Goal: Task Accomplishment & Management: Use online tool/utility

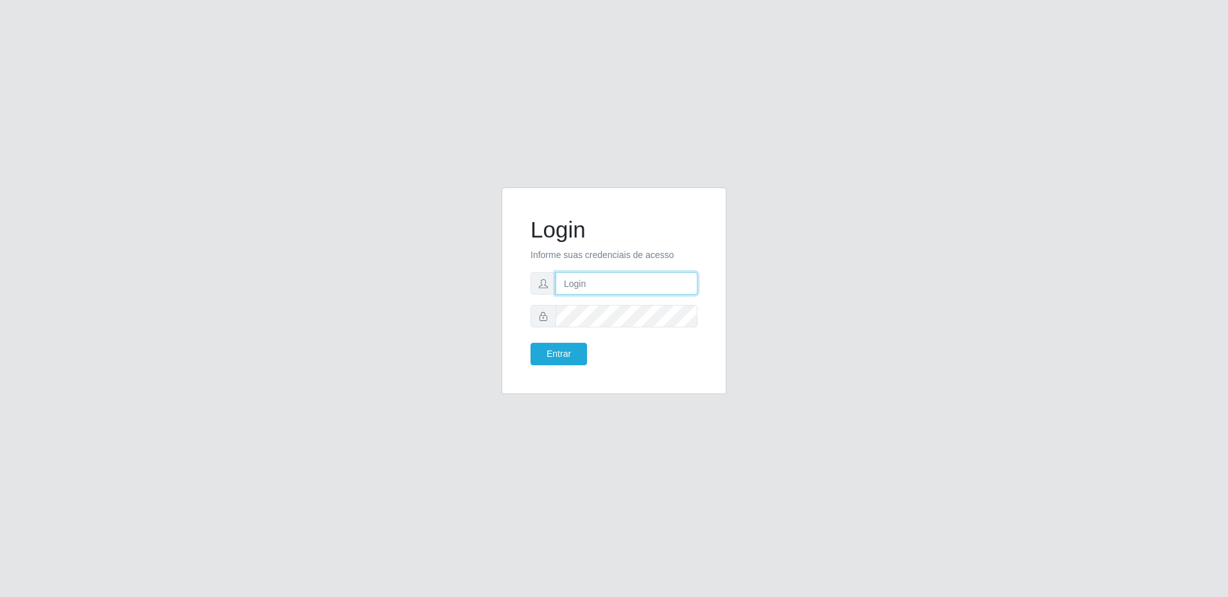
click at [608, 283] on input "text" at bounding box center [626, 283] width 142 height 22
type input "[PERSON_NAME][EMAIL_ADDRESS][PERSON_NAME][DOMAIN_NAME]"
click at [552, 354] on button "Entrar" at bounding box center [558, 354] width 56 height 22
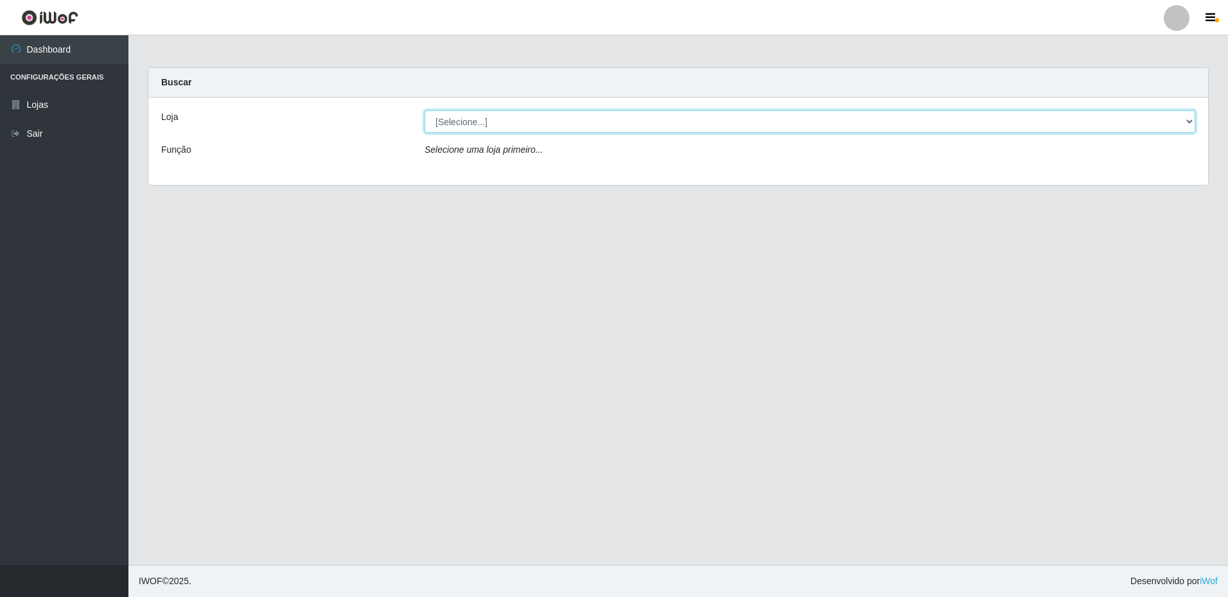
click at [496, 123] on select "[Selecione...] Extrabom - Loja 16 [GEOGRAPHIC_DATA]" at bounding box center [809, 121] width 770 height 22
select select "450"
click at [424, 110] on select "[Selecione...] Extrabom - Loja 16 [GEOGRAPHIC_DATA]" at bounding box center [809, 121] width 770 height 22
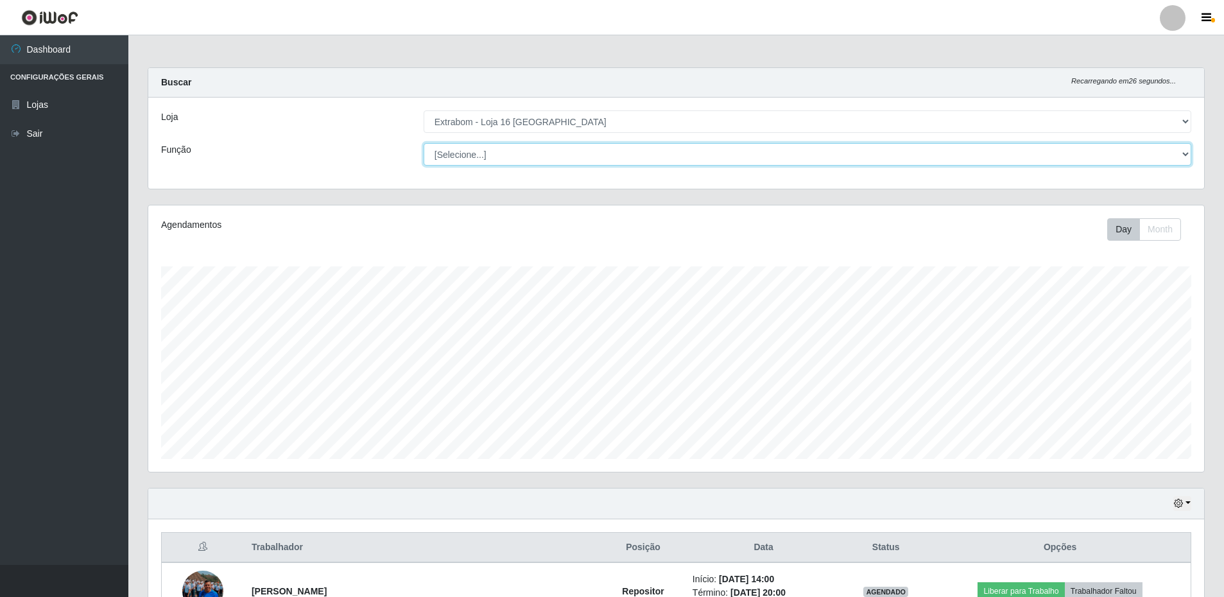
drag, startPoint x: 497, startPoint y: 154, endPoint x: 480, endPoint y: 164, distance: 19.6
click at [497, 154] on select "[Selecione...] Repositor Repositor + Repositor ++" at bounding box center [808, 154] width 768 height 22
click at [424, 143] on select "[Selecione...] Repositor Repositor + Repositor ++" at bounding box center [808, 154] width 768 height 22
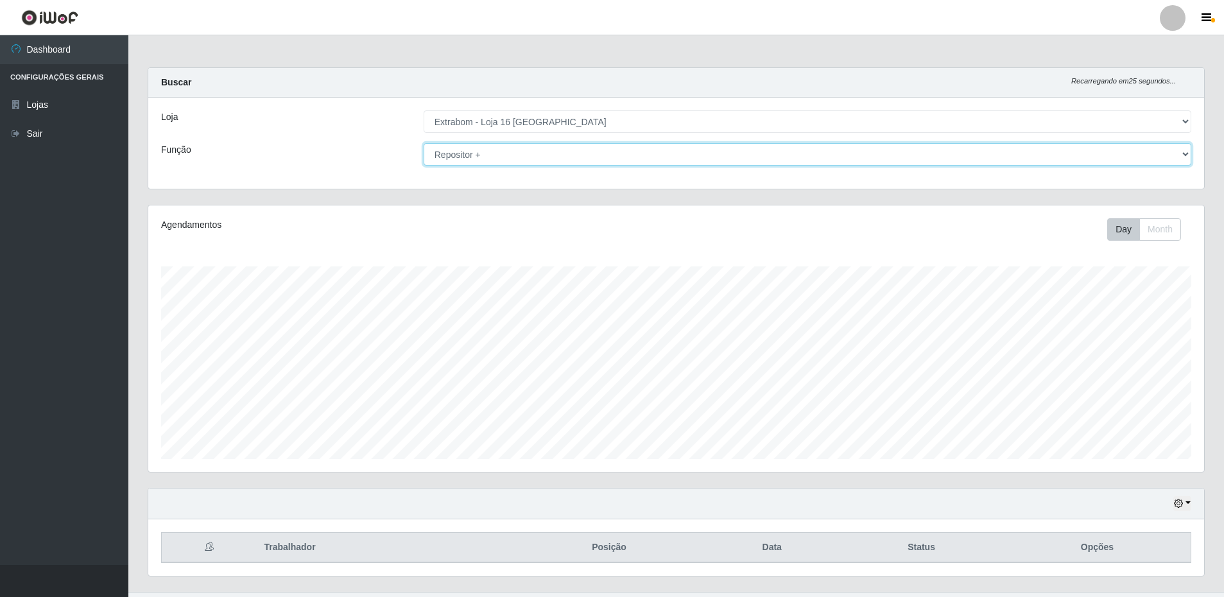
drag, startPoint x: 491, startPoint y: 156, endPoint x: 483, endPoint y: 165, distance: 11.8
click at [491, 156] on select "[Selecione...] Repositor Repositor + Repositor ++" at bounding box center [808, 154] width 768 height 22
select select "24"
click at [424, 143] on select "[Selecione...] Repositor Repositor + Repositor ++" at bounding box center [808, 154] width 768 height 22
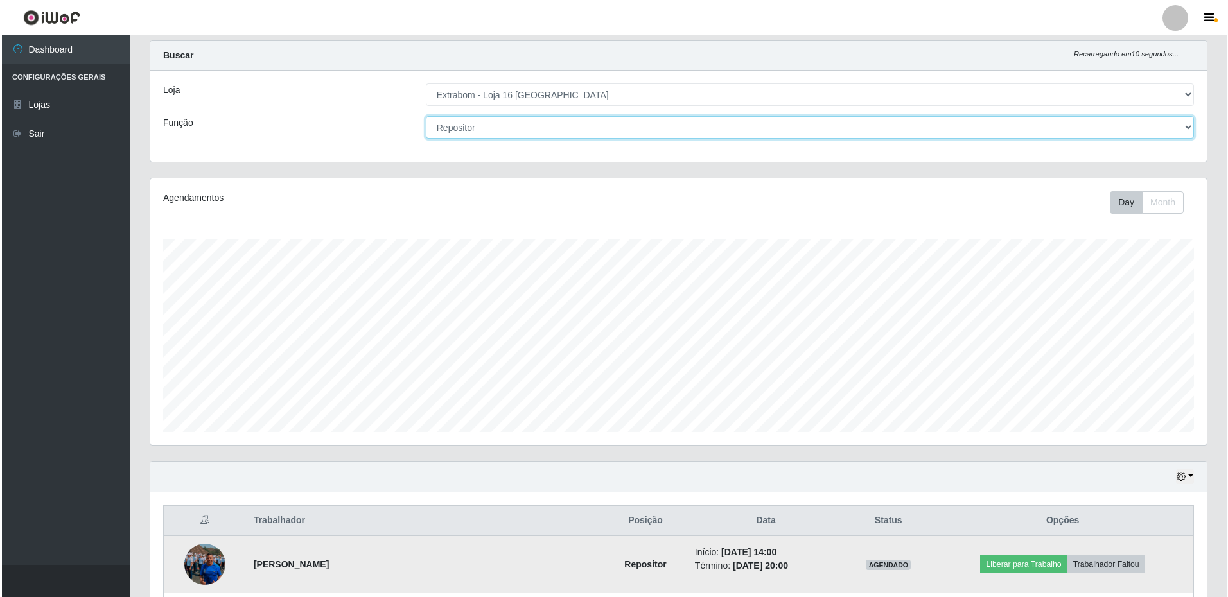
scroll to position [313, 0]
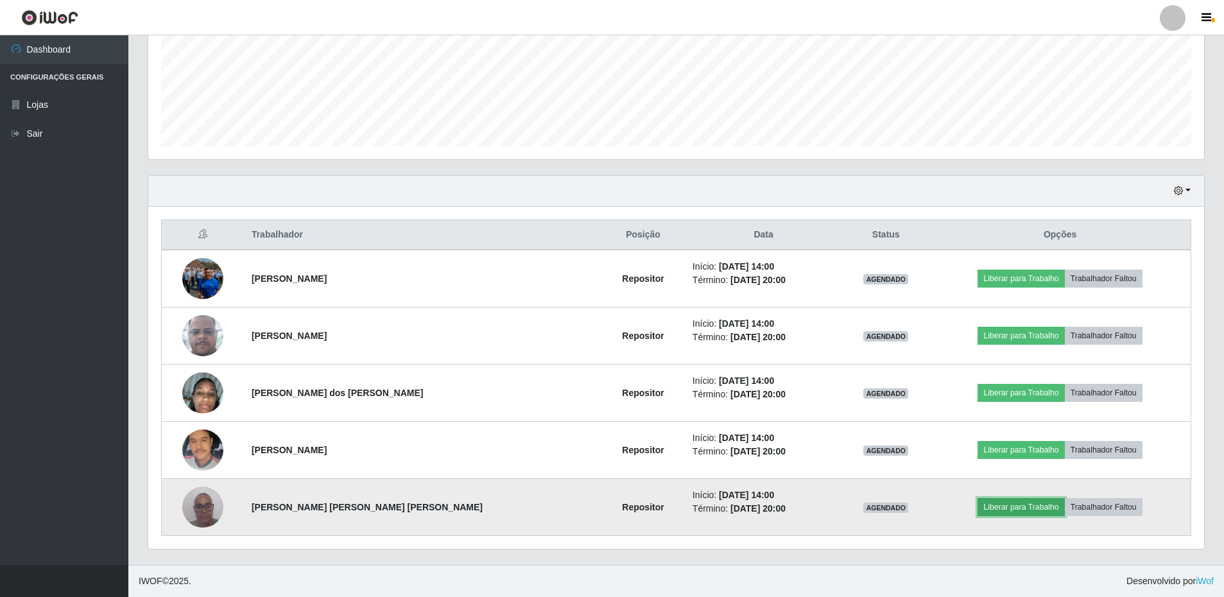
click at [982, 507] on button "Liberar para Trabalho" at bounding box center [1021, 507] width 87 height 18
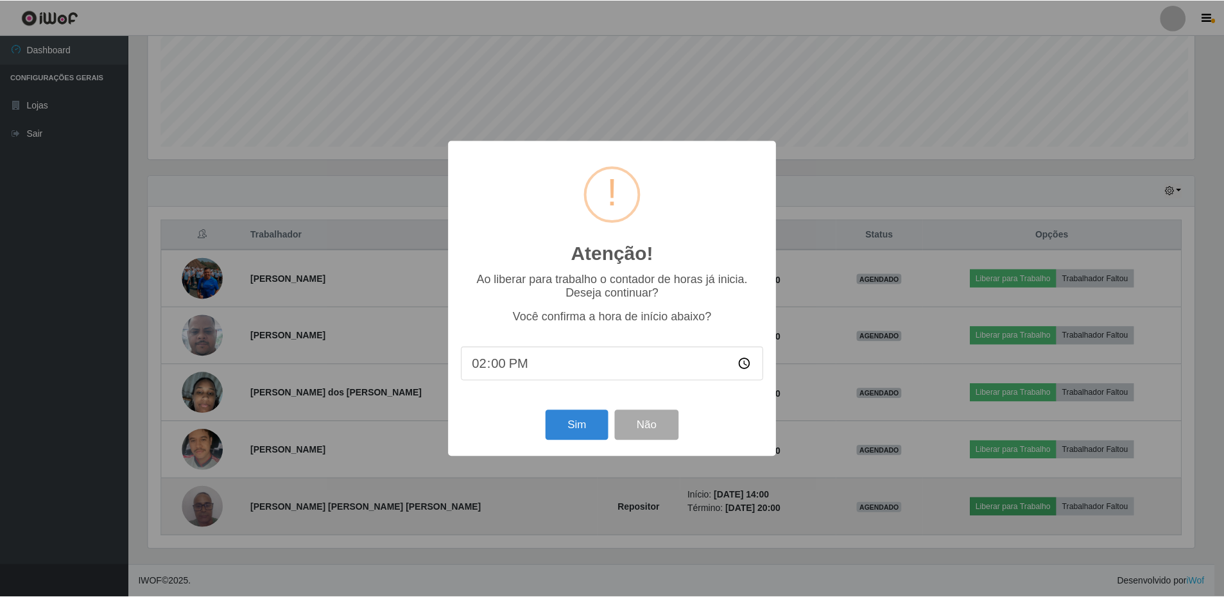
scroll to position [266, 1050]
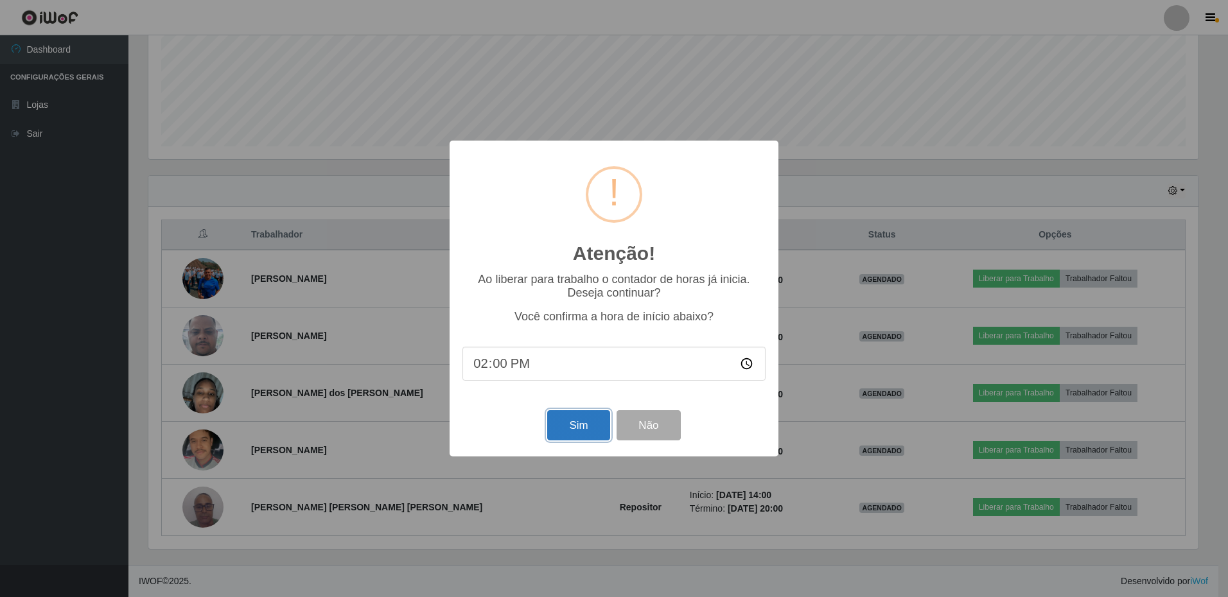
click at [579, 425] on button "Sim" at bounding box center [578, 425] width 62 height 30
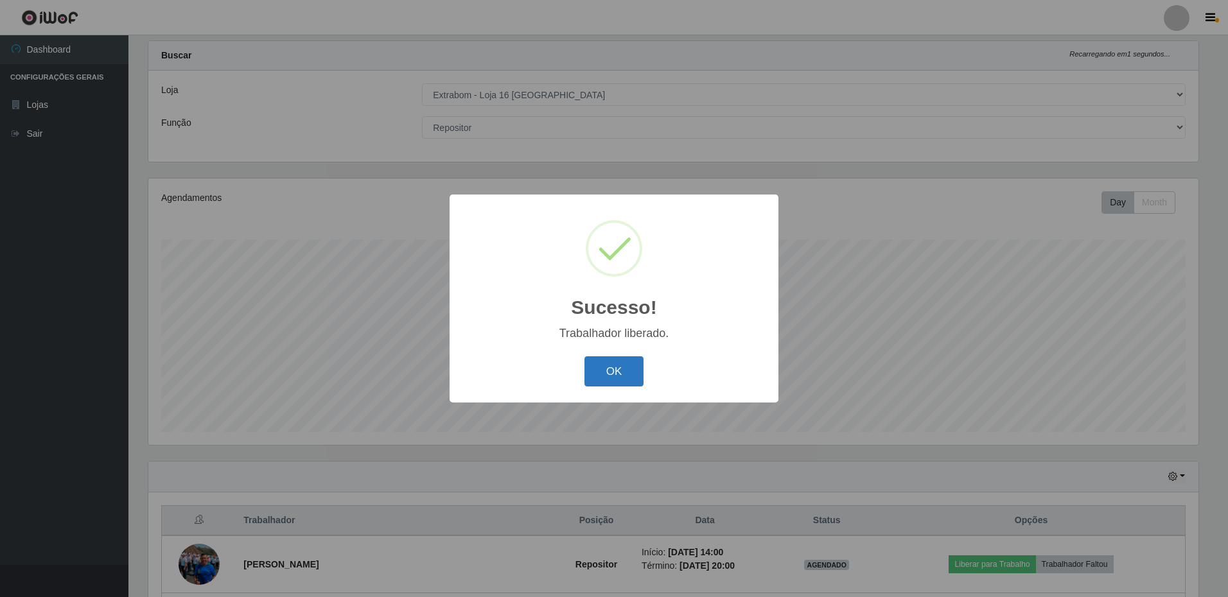
click at [593, 370] on button "OK" at bounding box center [614, 371] width 60 height 30
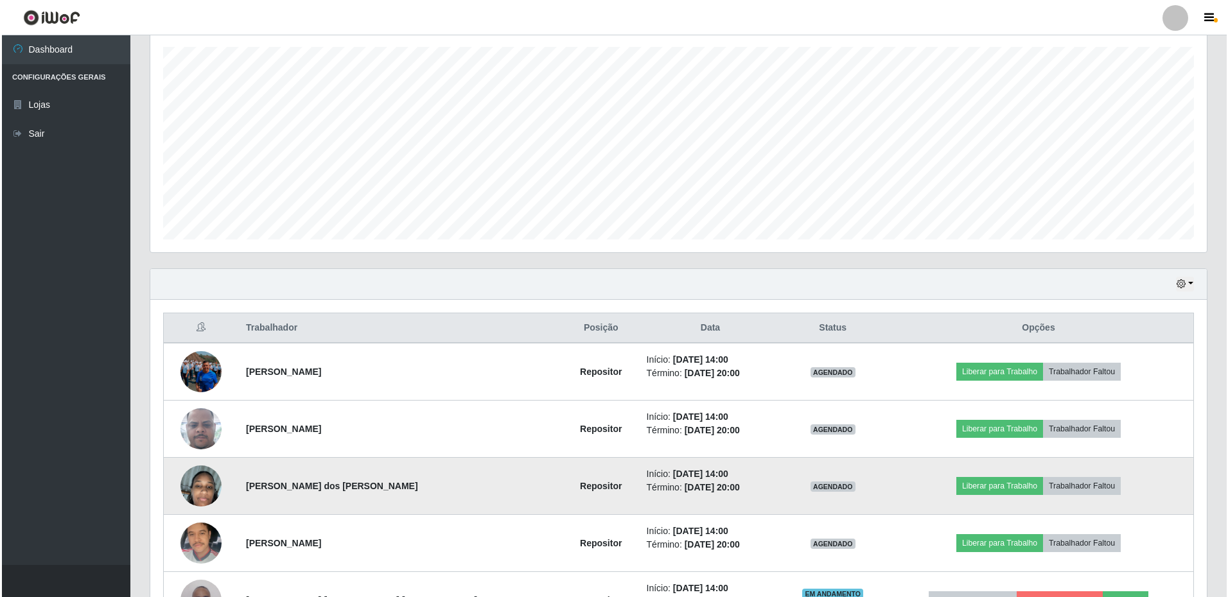
scroll to position [313, 0]
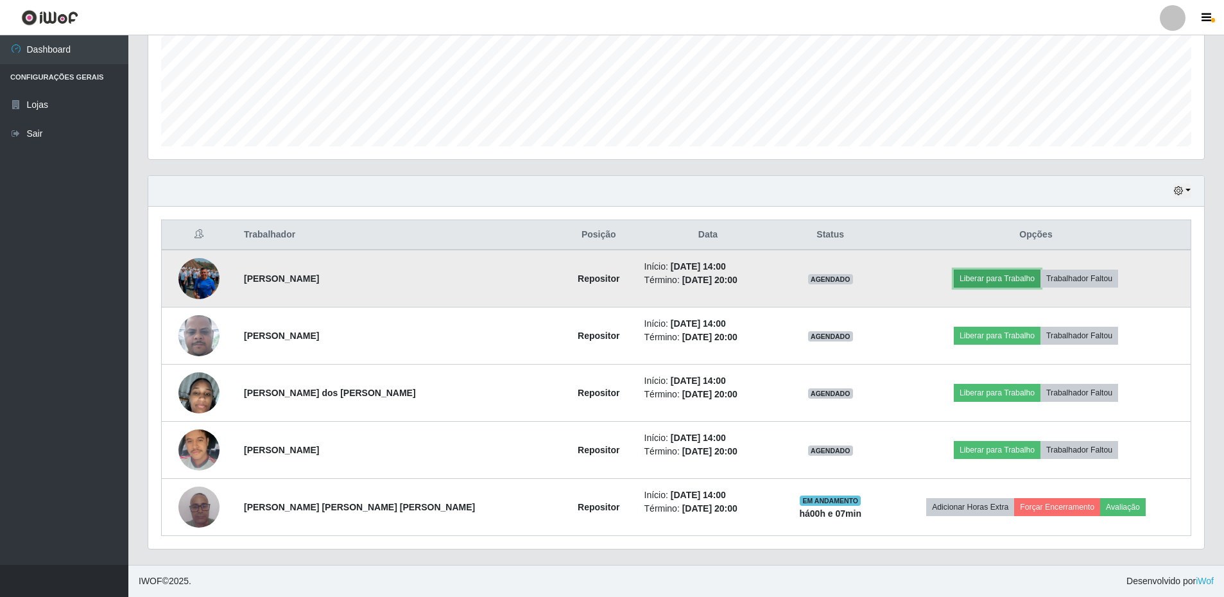
click at [968, 284] on button "Liberar para Trabalho" at bounding box center [997, 279] width 87 height 18
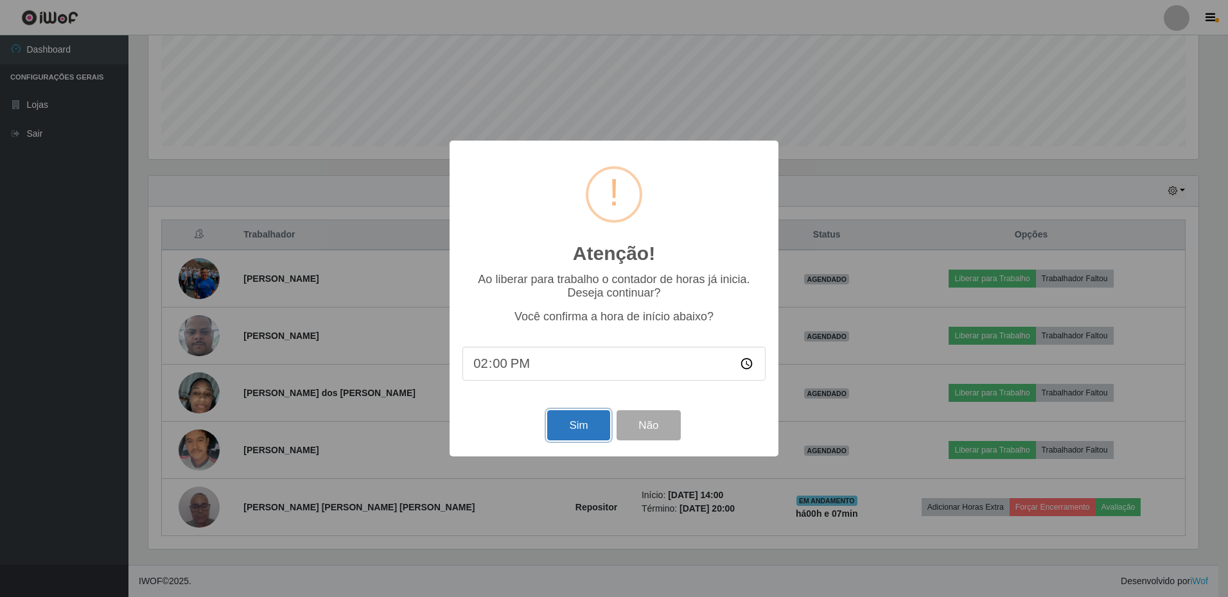
click at [584, 428] on button "Sim" at bounding box center [578, 425] width 62 height 30
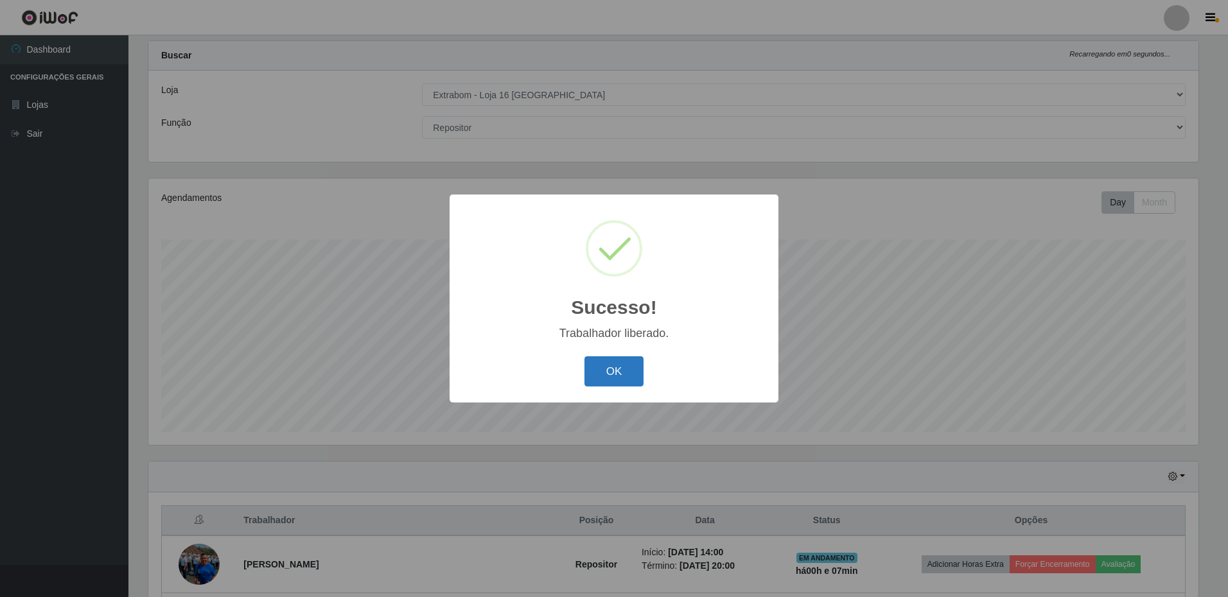
click at [607, 373] on button "OK" at bounding box center [614, 371] width 60 height 30
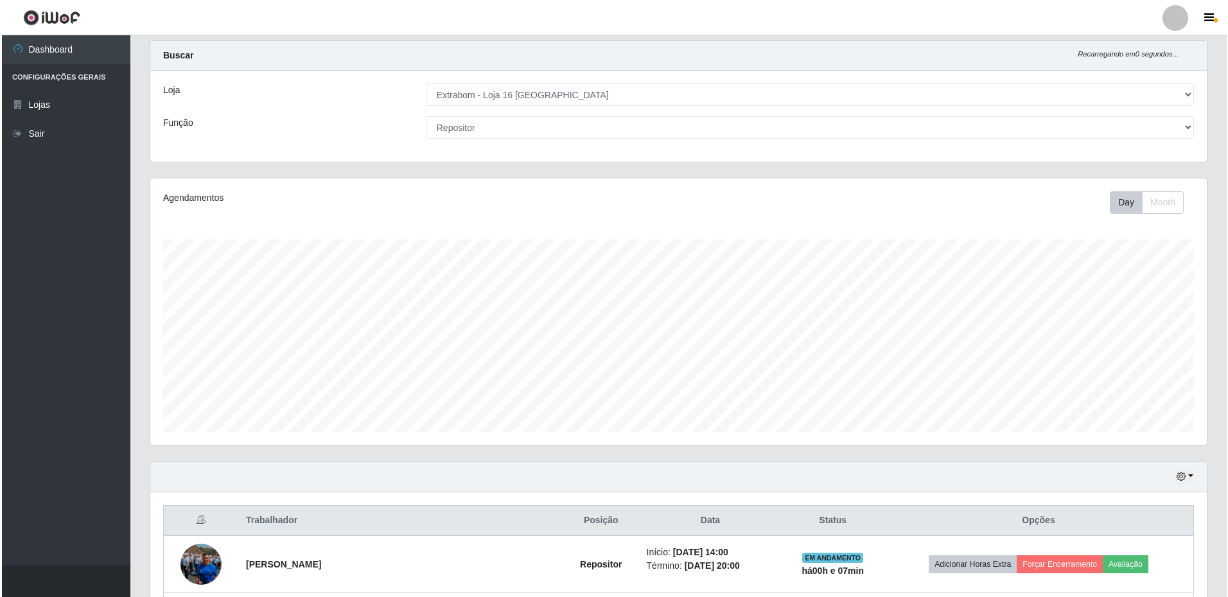
scroll to position [313, 0]
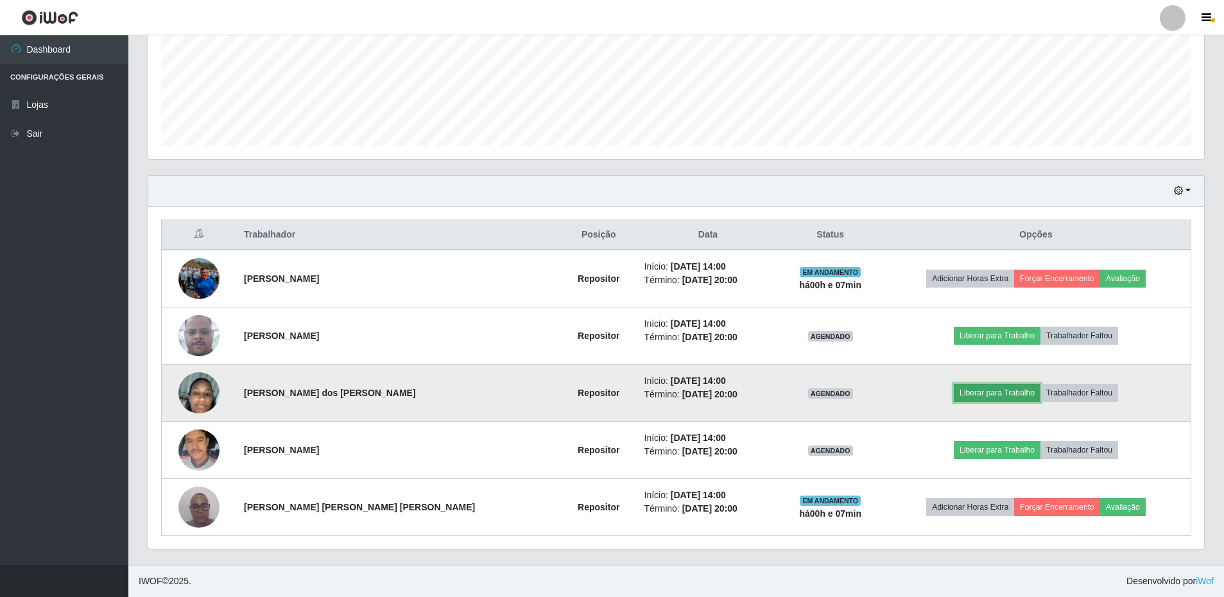
click at [963, 394] on button "Liberar para Trabalho" at bounding box center [997, 393] width 87 height 18
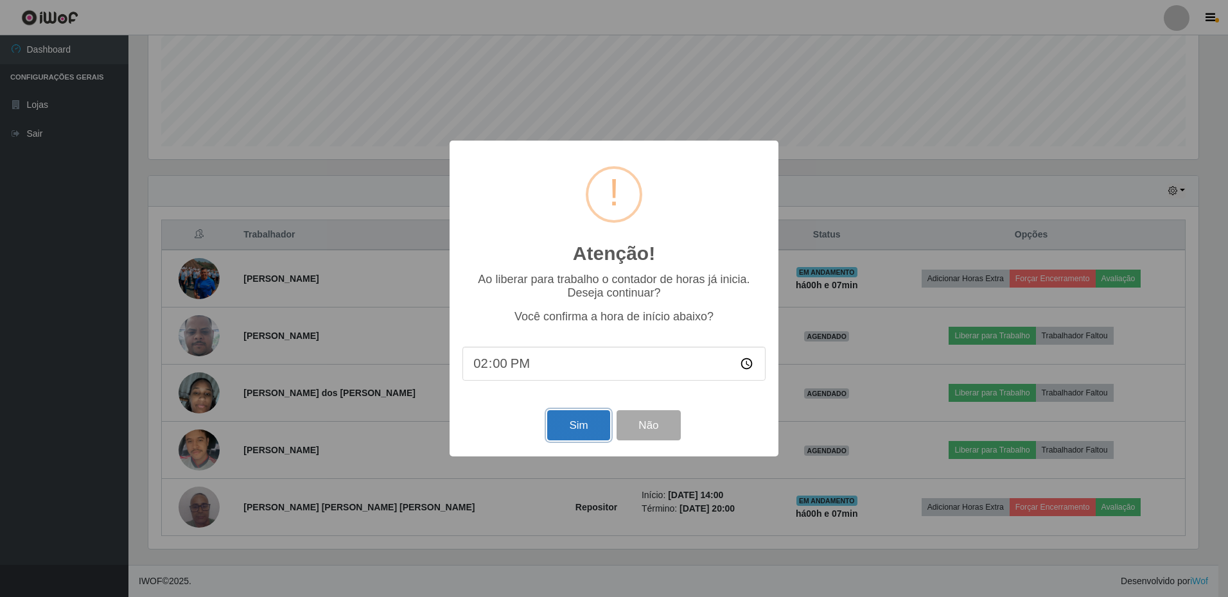
click at [559, 428] on button "Sim" at bounding box center [578, 425] width 62 height 30
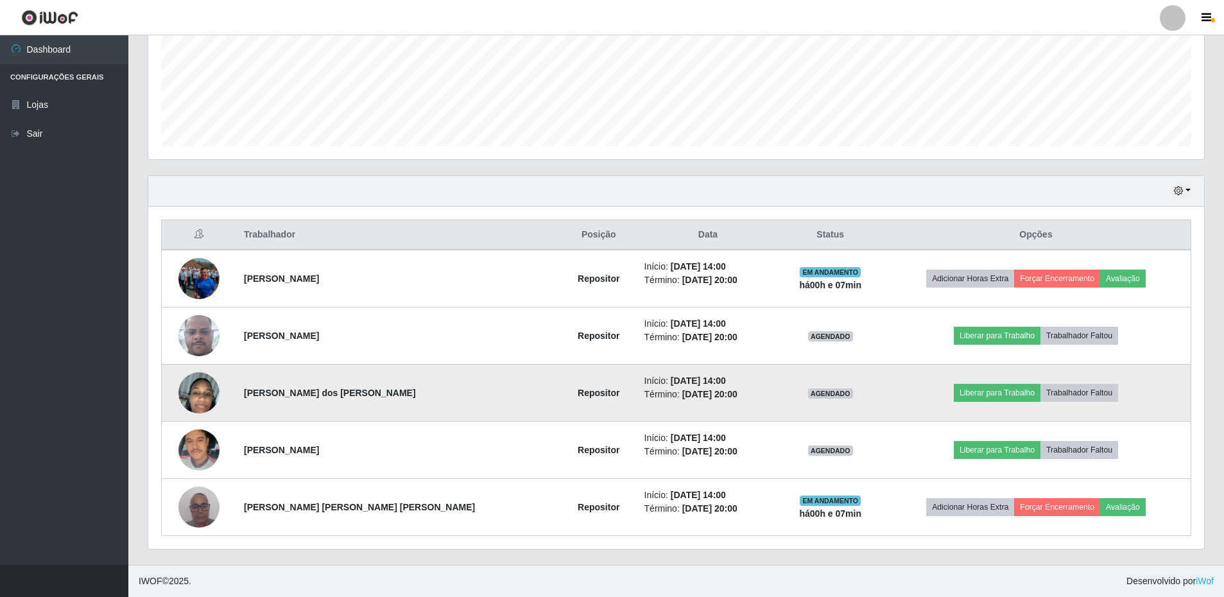
scroll to position [0, 0]
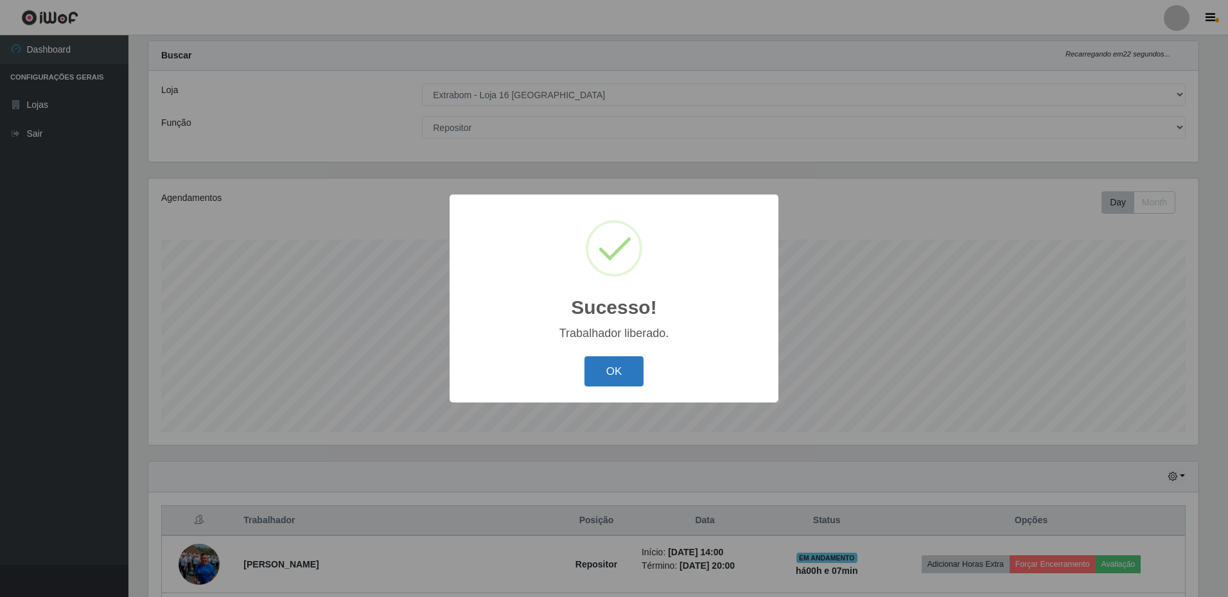
click at [606, 373] on button "OK" at bounding box center [614, 371] width 60 height 30
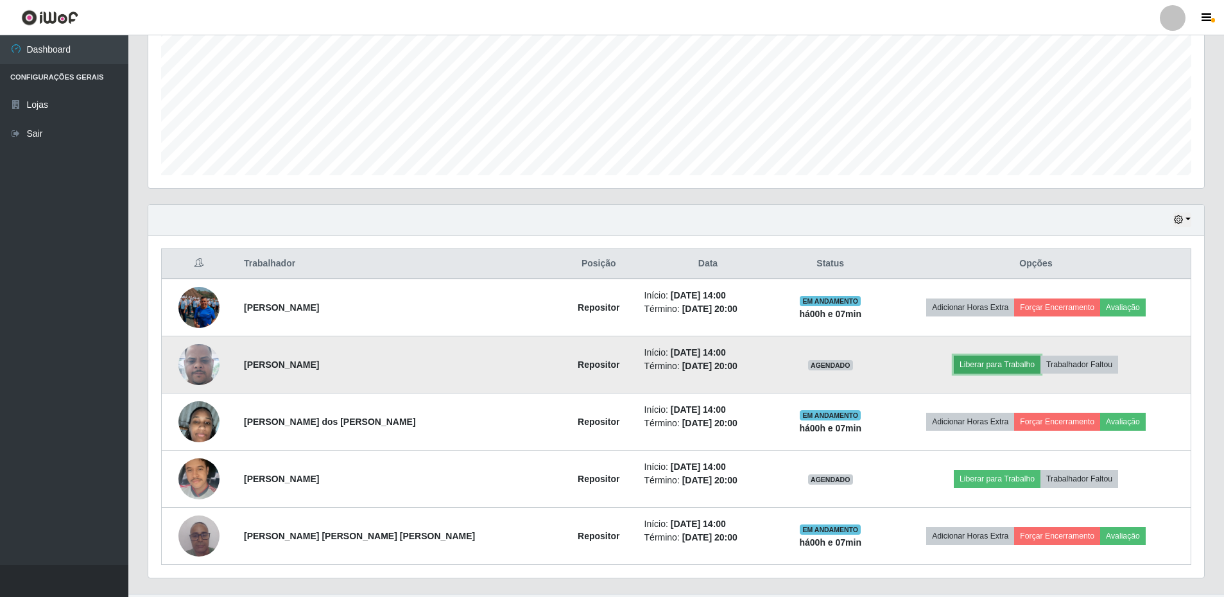
click at [998, 364] on button "Liberar para Trabalho" at bounding box center [997, 365] width 87 height 18
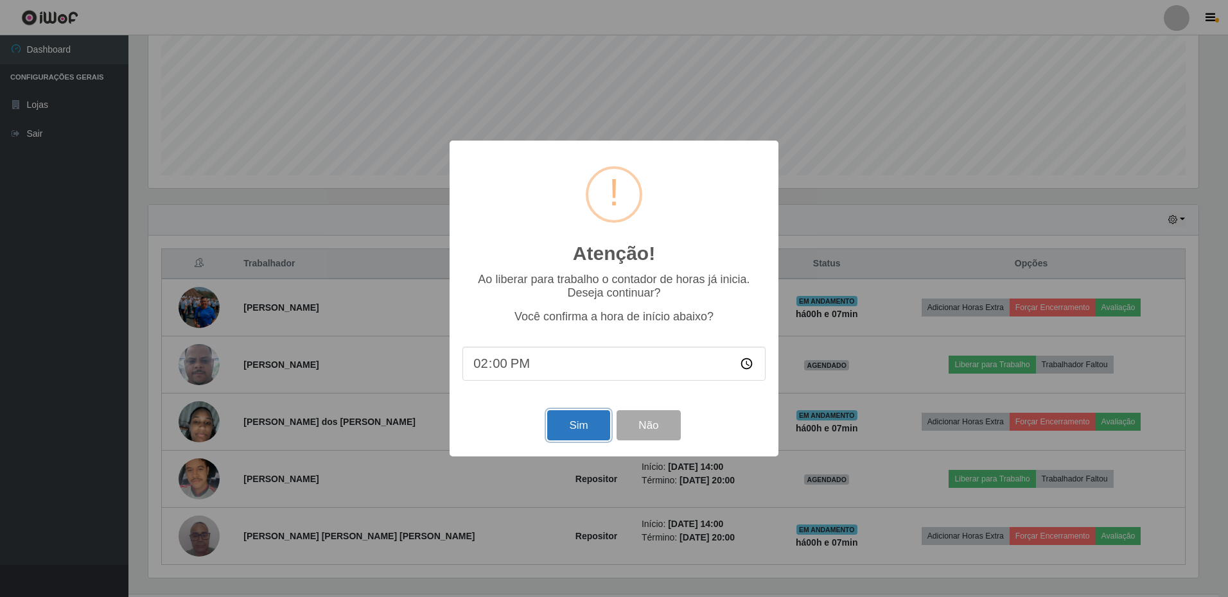
click at [566, 430] on button "Sim" at bounding box center [578, 425] width 62 height 30
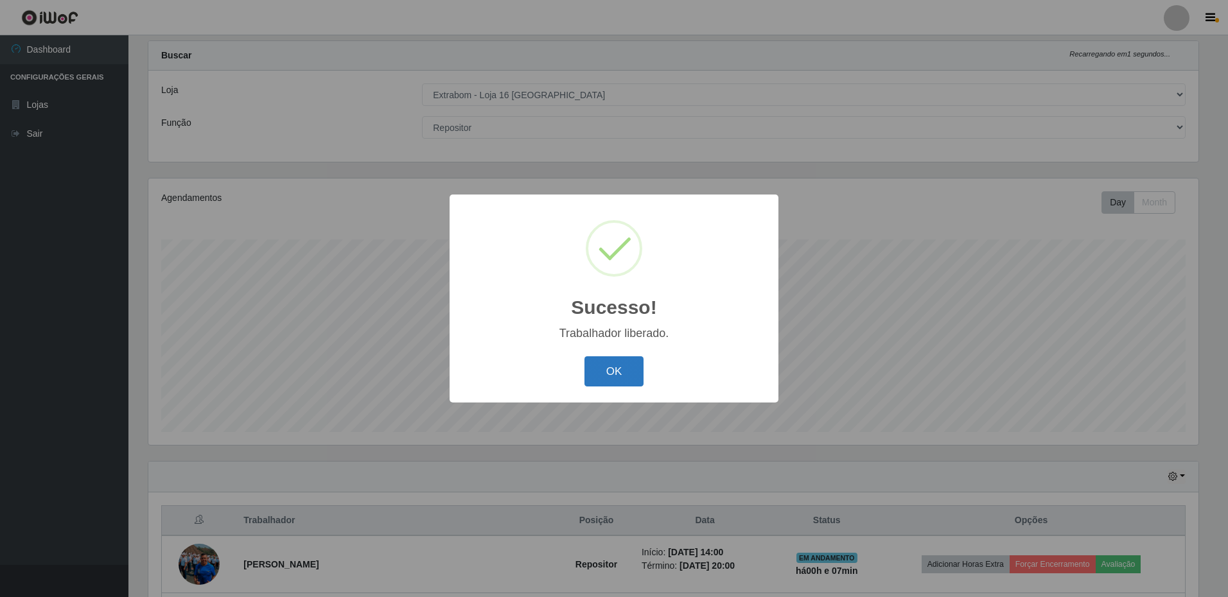
click at [625, 368] on button "OK" at bounding box center [614, 371] width 60 height 30
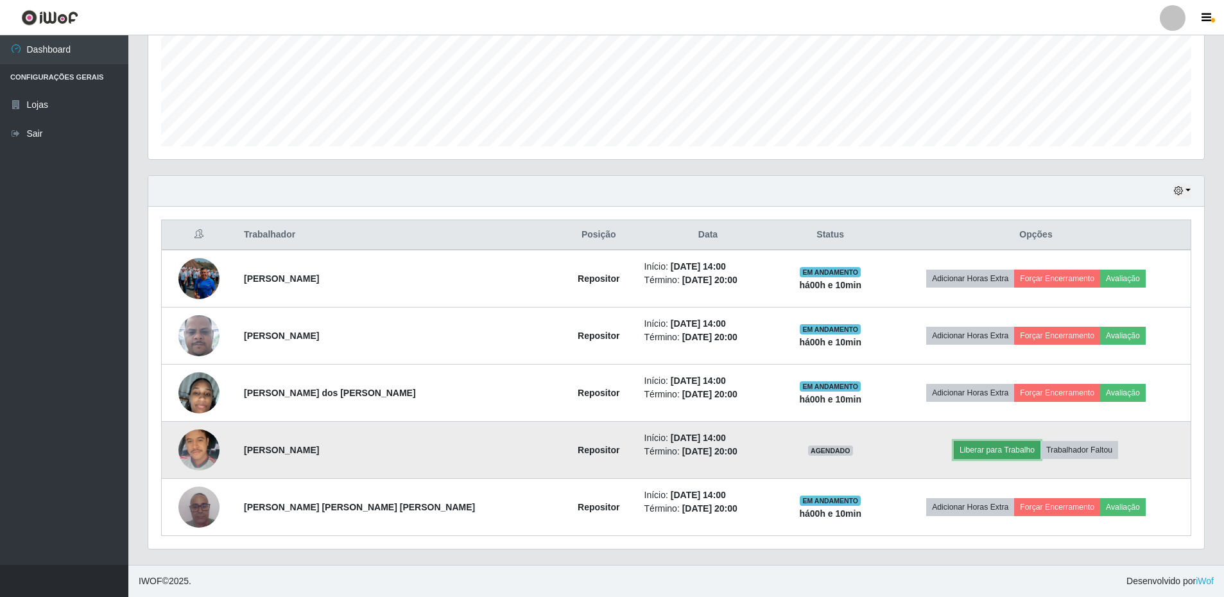
click at [978, 447] on button "Liberar para Trabalho" at bounding box center [997, 450] width 87 height 18
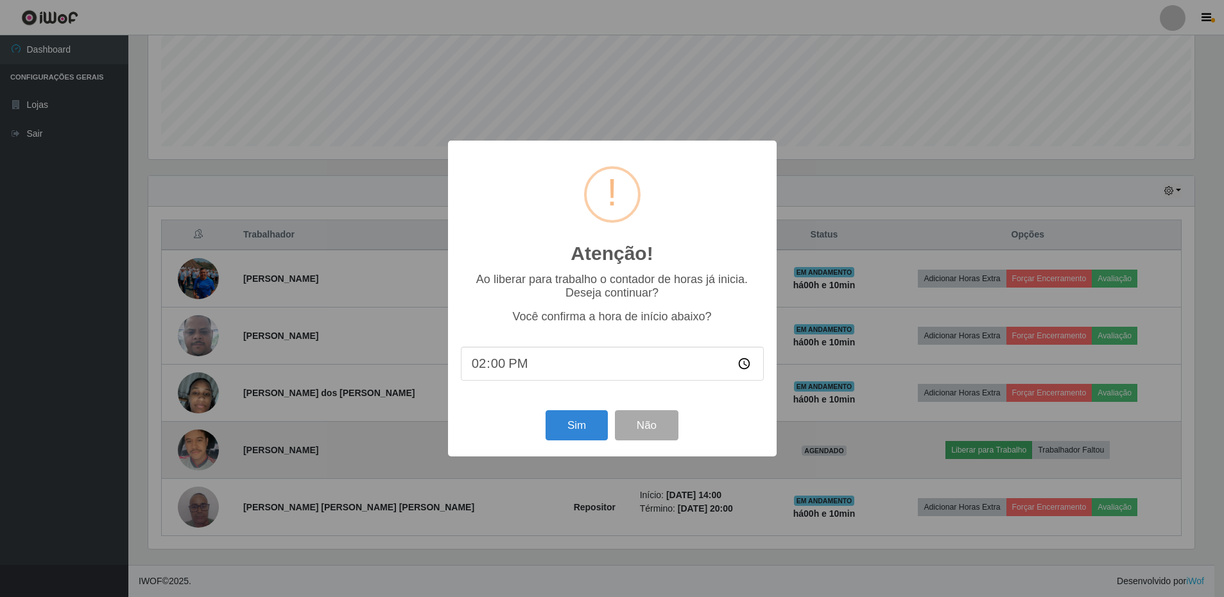
scroll to position [266, 1050]
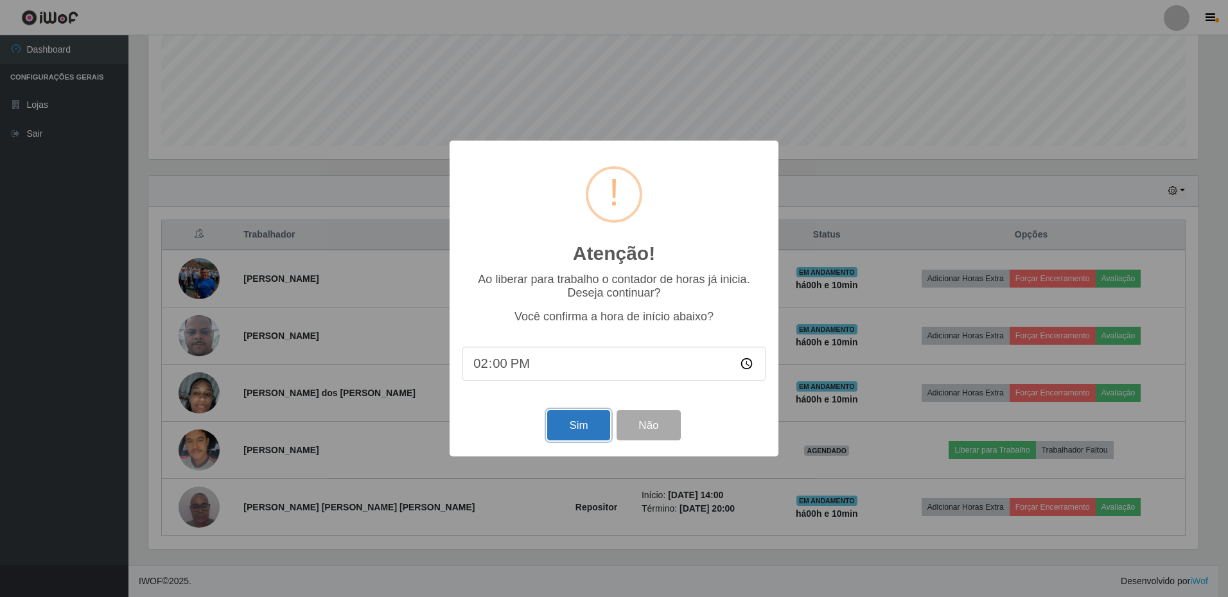
click at [562, 420] on button "Sim" at bounding box center [578, 425] width 62 height 30
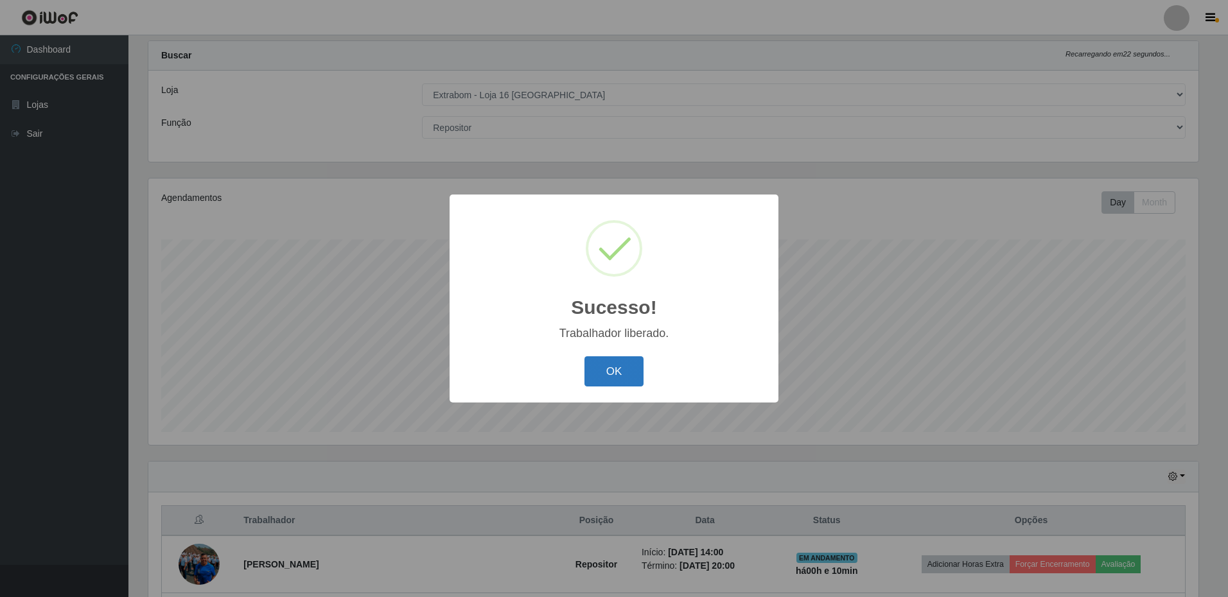
click at [633, 369] on button "OK" at bounding box center [614, 371] width 60 height 30
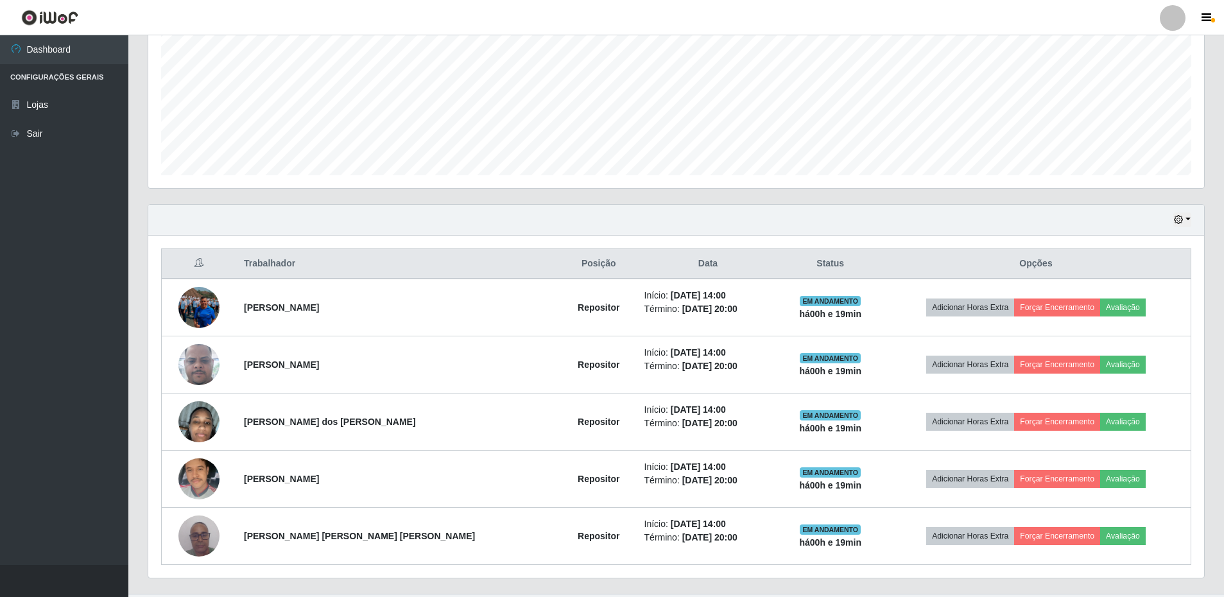
scroll to position [313, 0]
